Goal: Information Seeking & Learning: Compare options

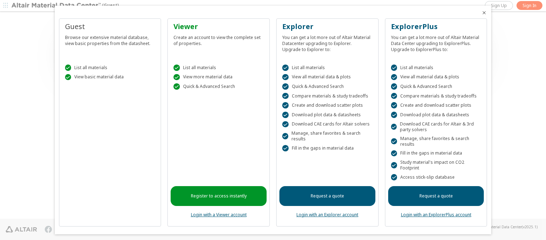
click at [481, 13] on icon "Close" at bounding box center [484, 13] width 6 height 6
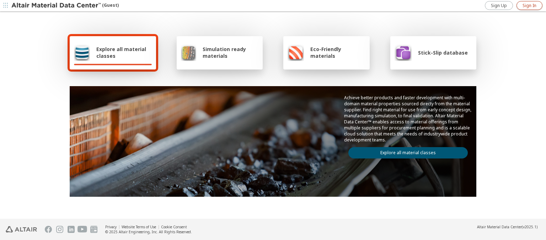
click at [529, 5] on span "Sign In" at bounding box center [529, 6] width 14 height 6
click at [56, 6] on img at bounding box center [56, 5] width 91 height 7
click at [121, 53] on span "Explore all material classes" at bounding box center [123, 52] width 55 height 13
click at [405, 151] on link "Explore all material classes" at bounding box center [407, 152] width 119 height 11
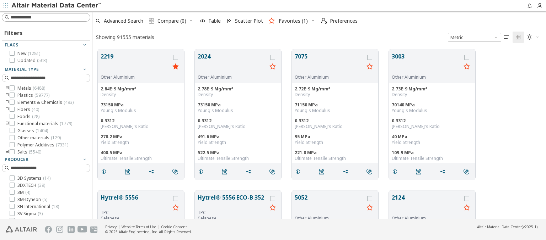
scroll to position [170, 448]
click at [176, 57] on icon "grid" at bounding box center [175, 57] width 5 height 5
click at [273, 57] on icon "grid" at bounding box center [272, 57] width 5 height 5
click at [172, 21] on span "Compare (2)" at bounding box center [171, 20] width 29 height 5
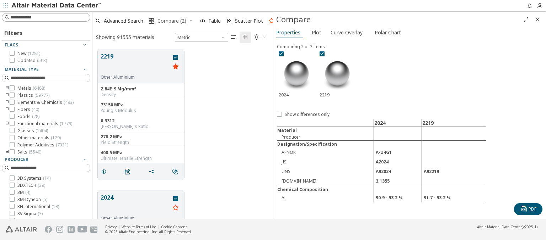
scroll to position [170, 175]
click at [386, 32] on span "Polar Chart" at bounding box center [387, 32] width 26 height 11
type input "**********"
